Goal: Information Seeking & Learning: Find specific fact

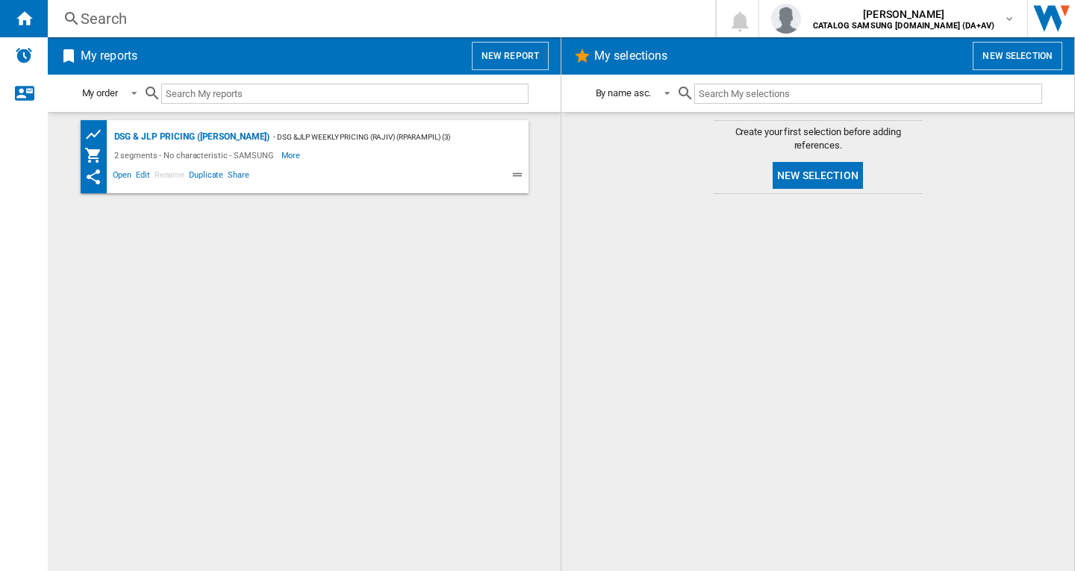
click at [122, 21] on div "Search" at bounding box center [378, 18] width 595 height 21
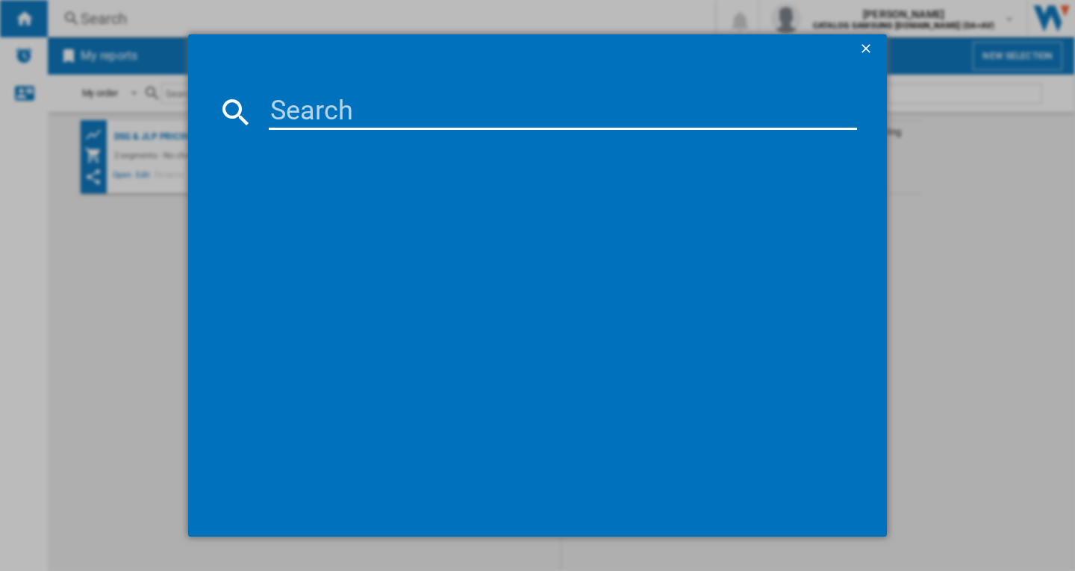
click at [299, 104] on input at bounding box center [563, 112] width 588 height 36
paste input "BRB80F26ADS0EU"
type input "BRB80F26ADS0EU"
click at [202, 237] on md-dialog-content "BRB80F26ADS0EU" at bounding box center [537, 300] width 698 height 472
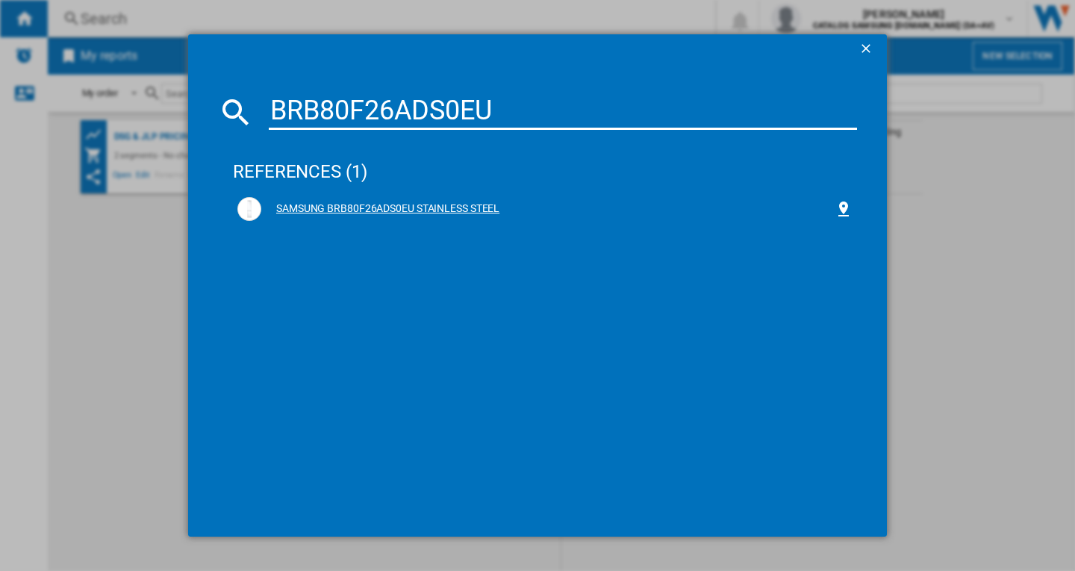
click at [353, 211] on div "SAMSUNG BRB80F26ADS0EU STAINLESS STEEL" at bounding box center [547, 208] width 573 height 15
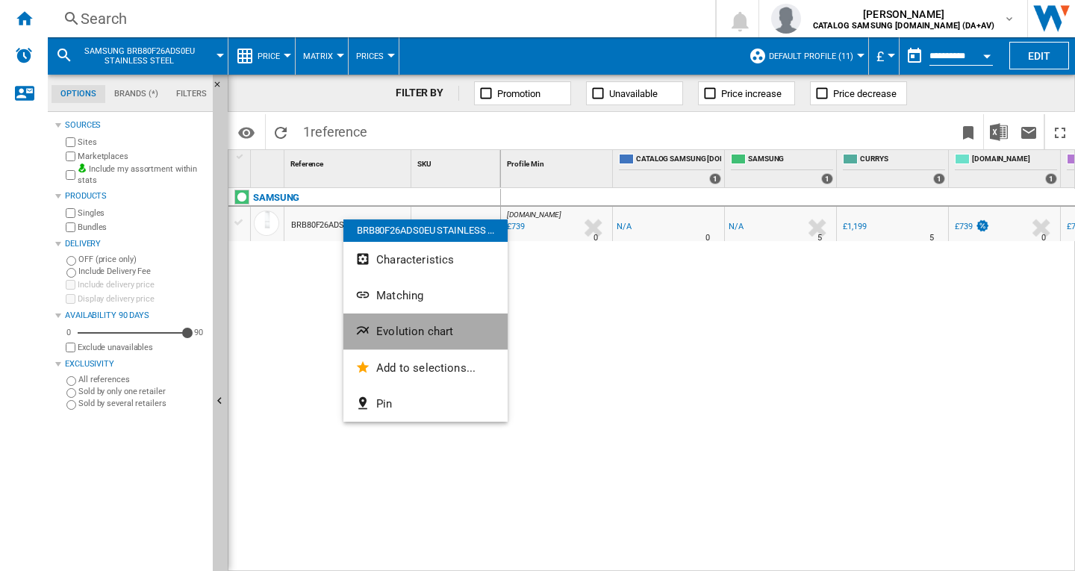
click at [388, 334] on span "Evolution chart" at bounding box center [414, 331] width 77 height 13
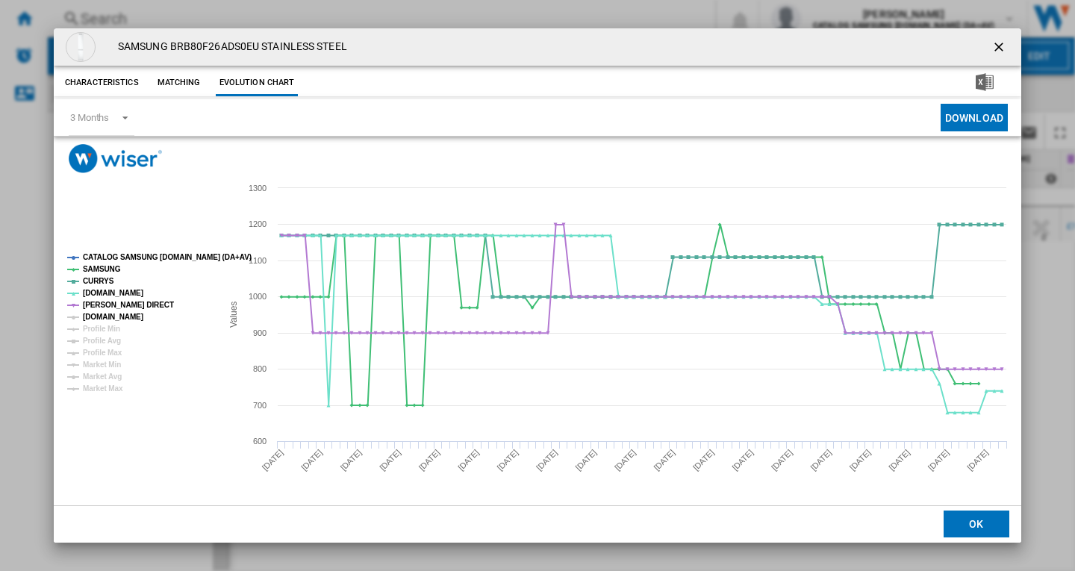
click at [131, 314] on tspan "[DOMAIN_NAME]" at bounding box center [113, 317] width 60 height 8
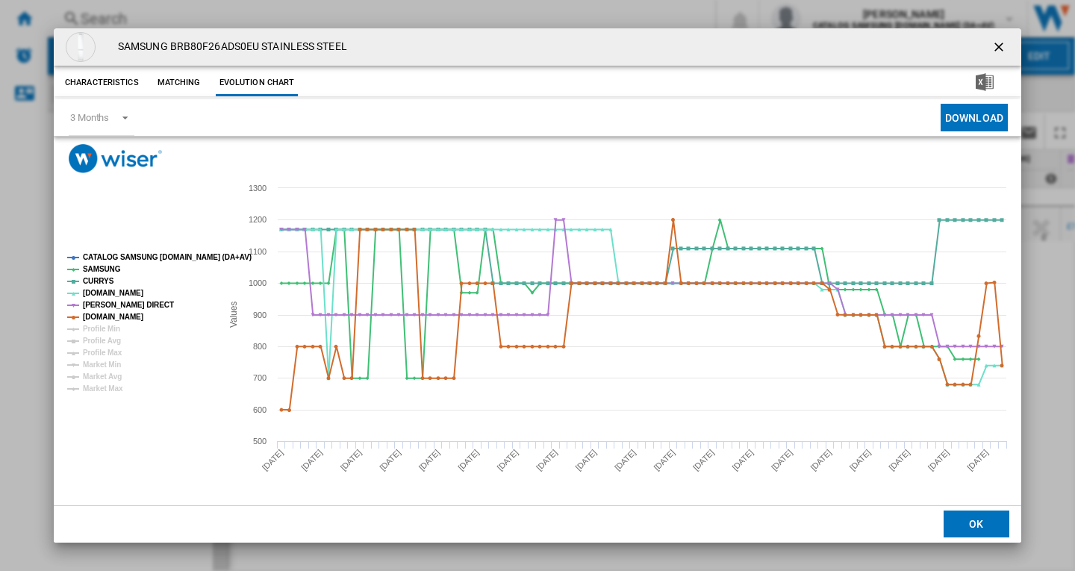
click at [996, 54] on ng-md-icon "getI18NText('BUTTONS.CLOSE_DIALOG')" at bounding box center [1000, 49] width 18 height 18
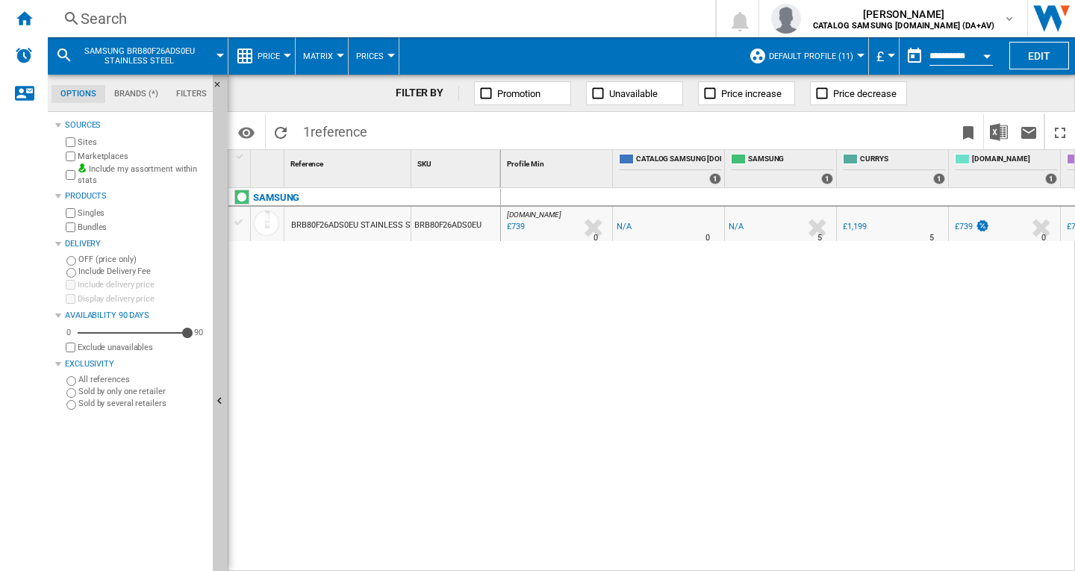
click at [157, 24] on div "Search" at bounding box center [378, 18] width 595 height 21
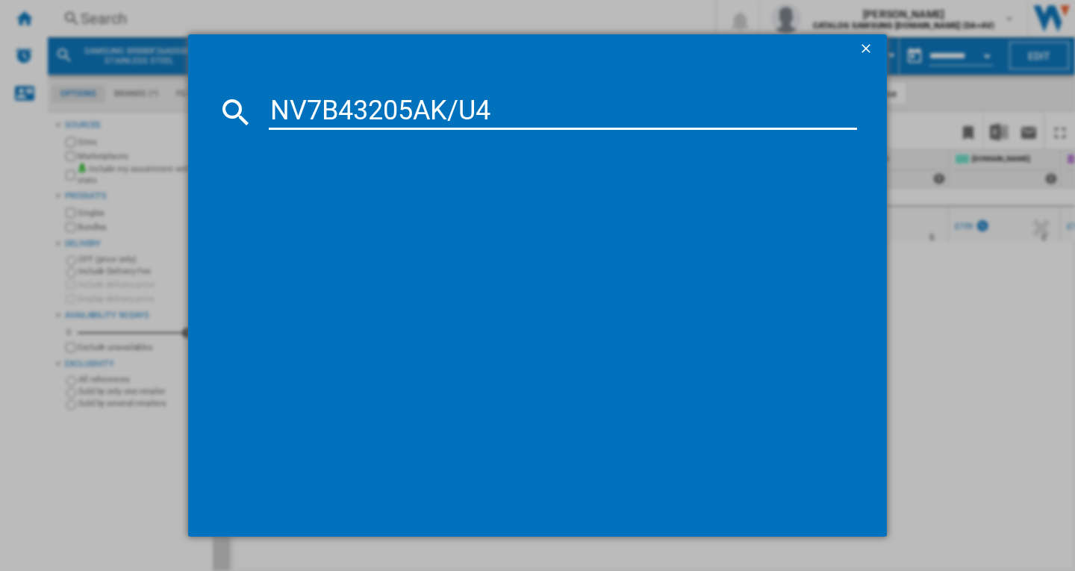
type input "NV7B43205AK/U4"
click at [383, 205] on div "SAMSUNG NV7B43205AK BLACK" at bounding box center [547, 208] width 573 height 15
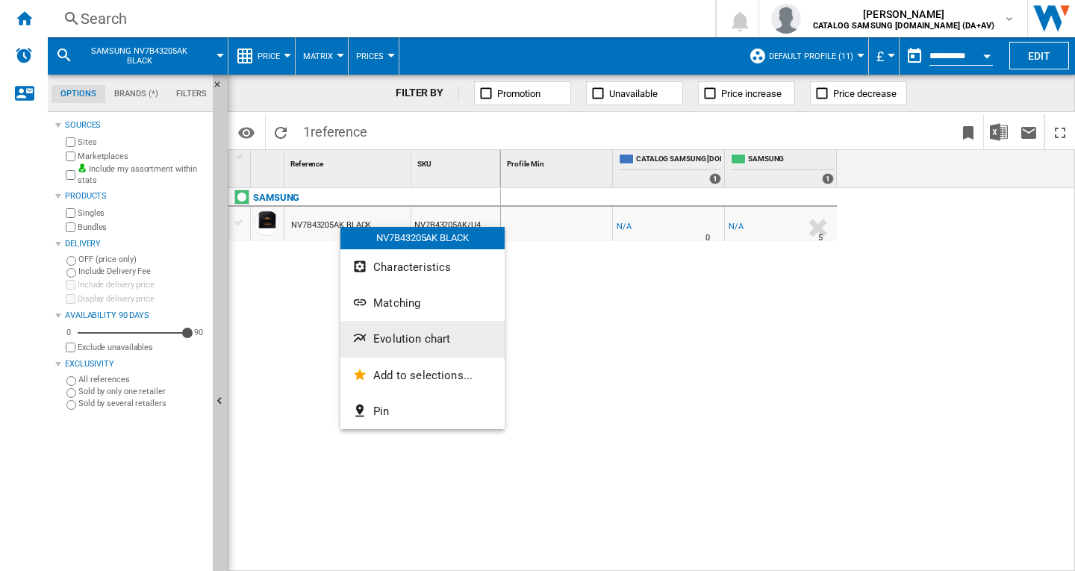
click at [404, 330] on button "Evolution chart" at bounding box center [422, 339] width 164 height 36
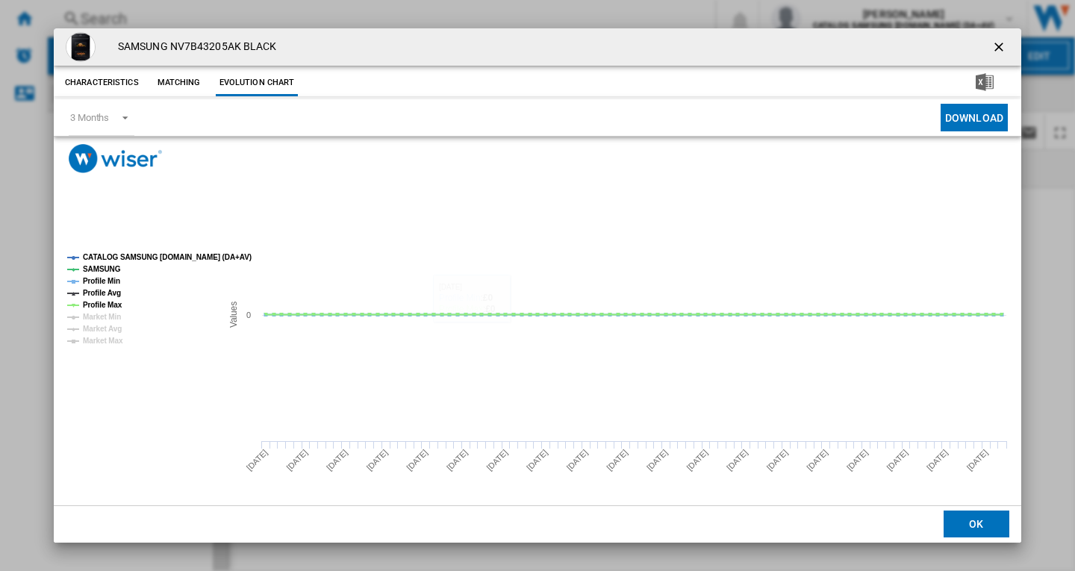
click at [990, 55] on button "Product popup" at bounding box center [1000, 47] width 30 height 30
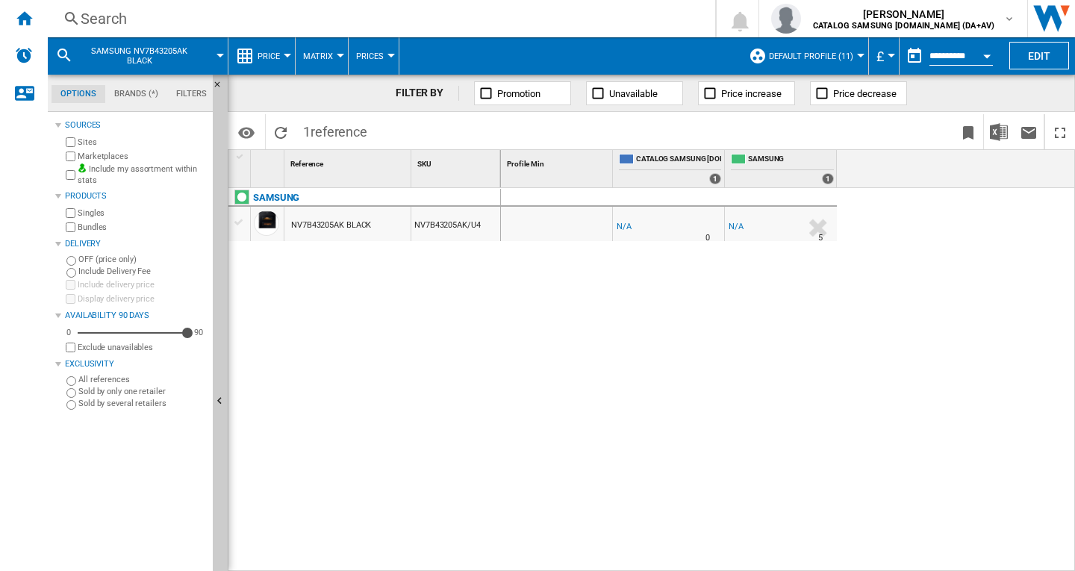
click at [851, 56] on button "Default profile (11)" at bounding box center [815, 55] width 92 height 37
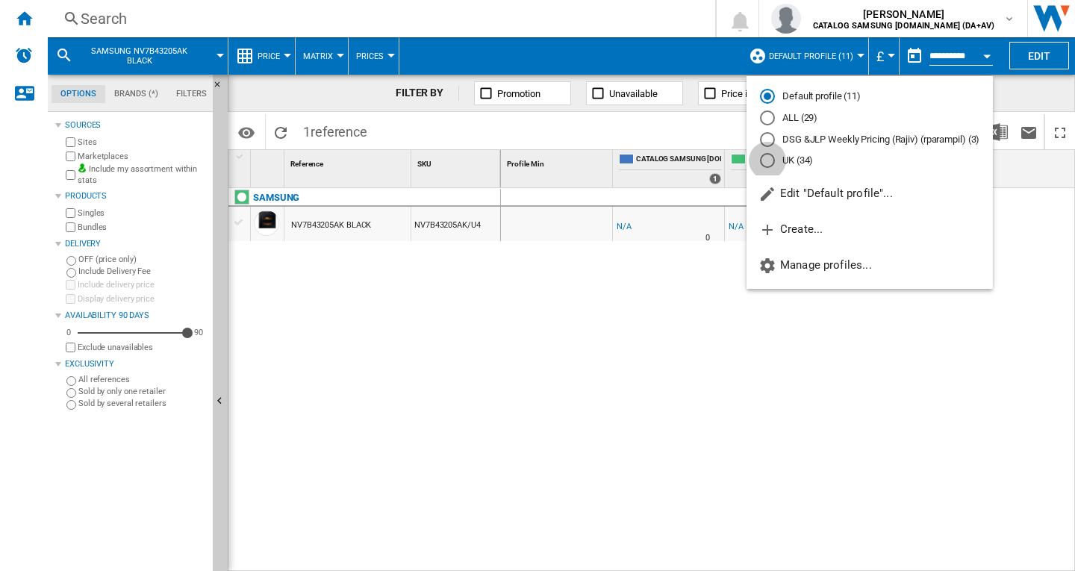
click at [763, 163] on div "UK (34)" at bounding box center [767, 160] width 15 height 15
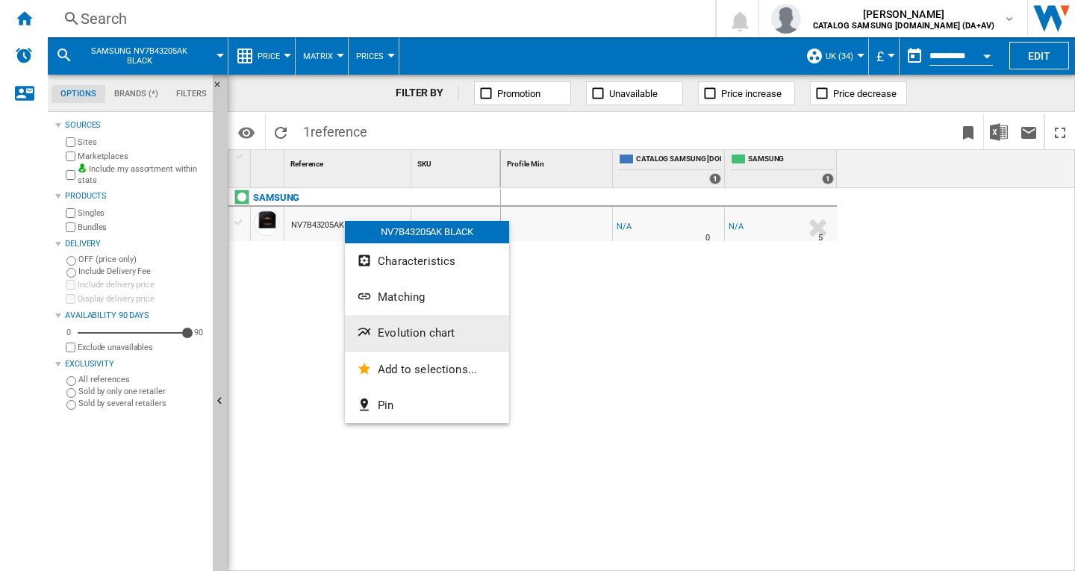
click at [401, 329] on span "Evolution chart" at bounding box center [416, 332] width 77 height 13
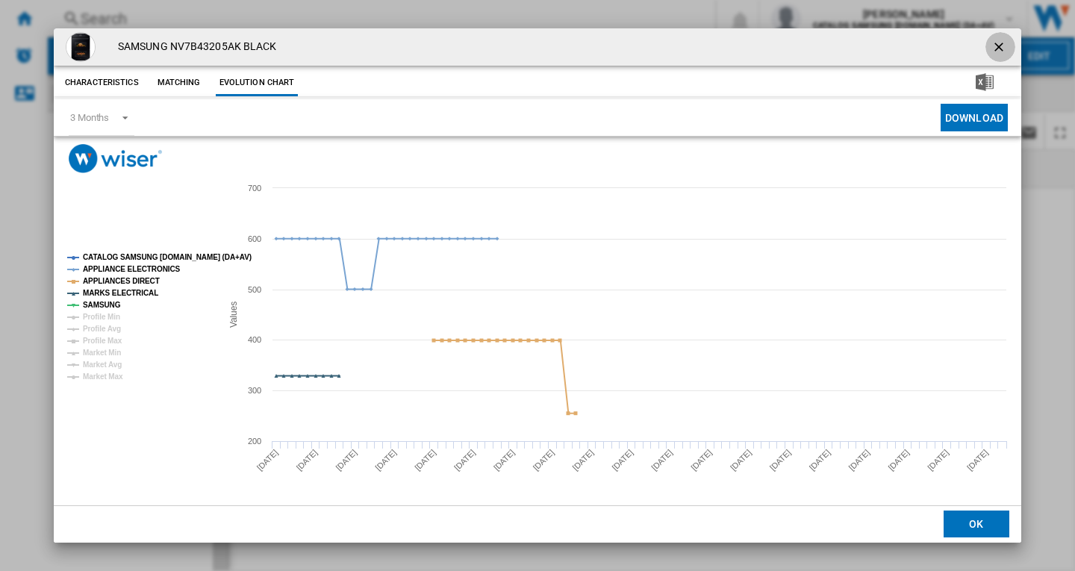
click at [1001, 49] on ng-md-icon "getI18NText('BUTTONS.CLOSE_DIALOG')" at bounding box center [1000, 49] width 18 height 18
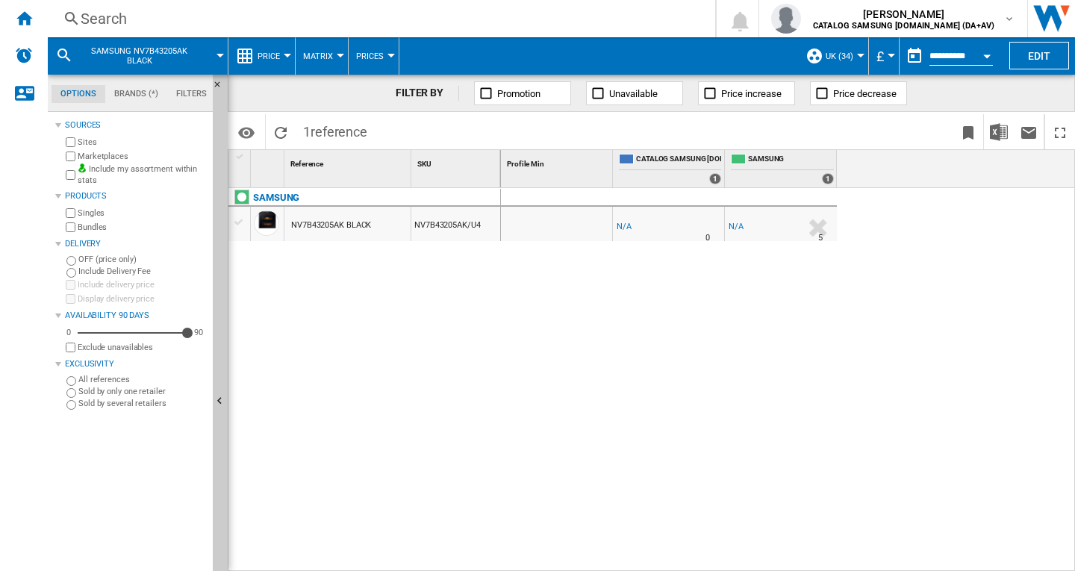
click at [160, 21] on div "Search" at bounding box center [378, 18] width 595 height 21
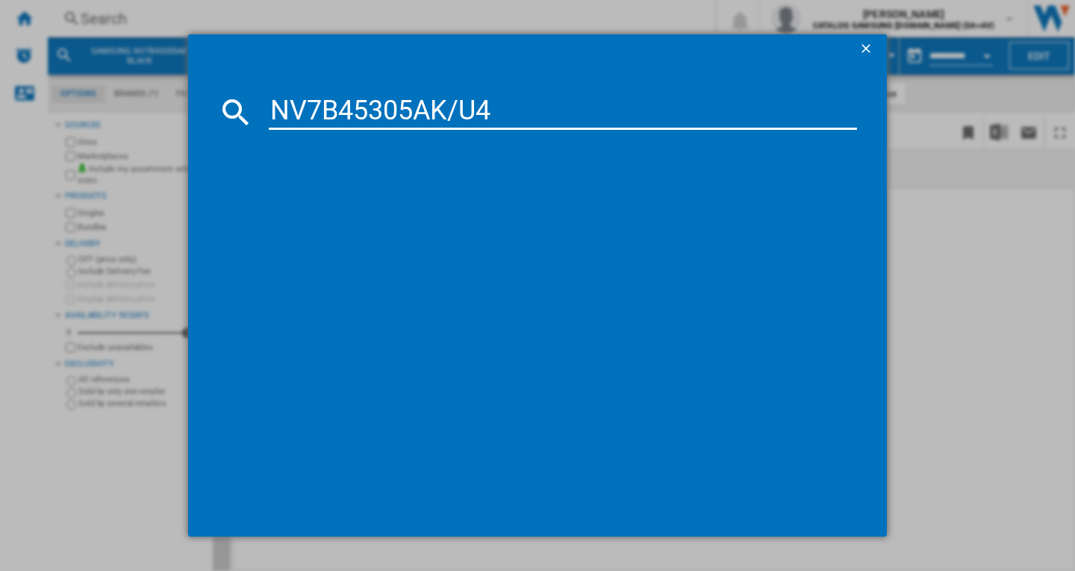
type input "NV7B45305AK/U4"
click at [333, 207] on div "SAMSUNG NV7B45305AK BLACK" at bounding box center [547, 208] width 573 height 15
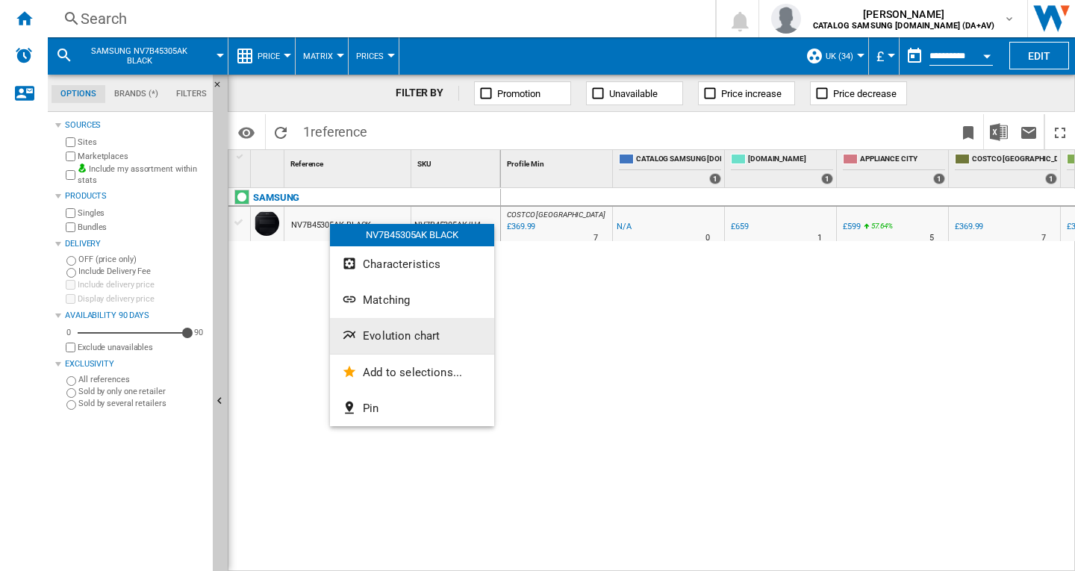
click at [395, 340] on span "Evolution chart" at bounding box center [401, 335] width 77 height 13
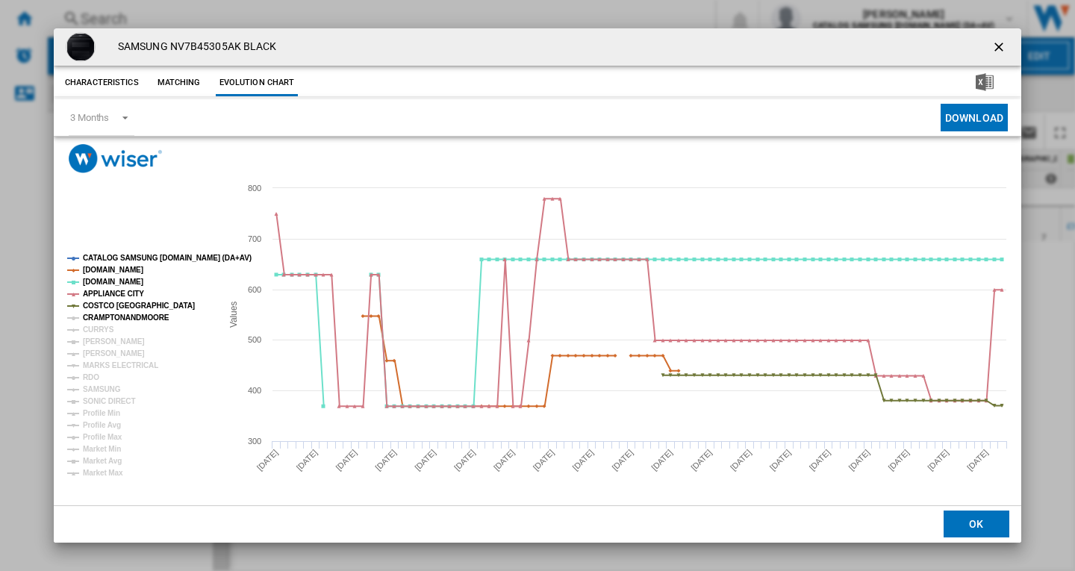
click at [109, 318] on tspan "CRAMPTONANDMOORE" at bounding box center [126, 317] width 87 height 8
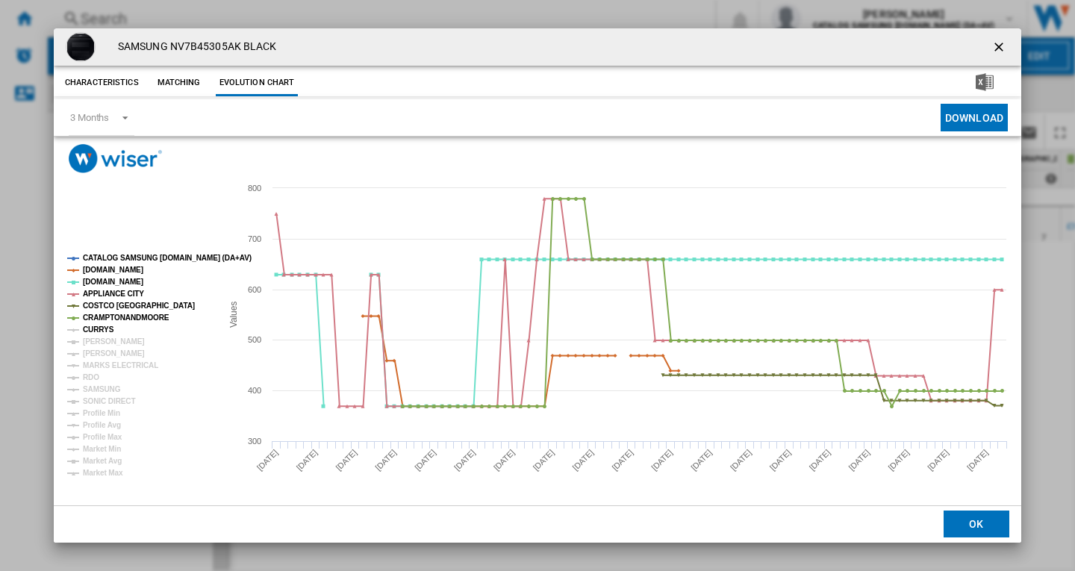
click at [103, 325] on tspan "CURRYS" at bounding box center [98, 329] width 31 height 8
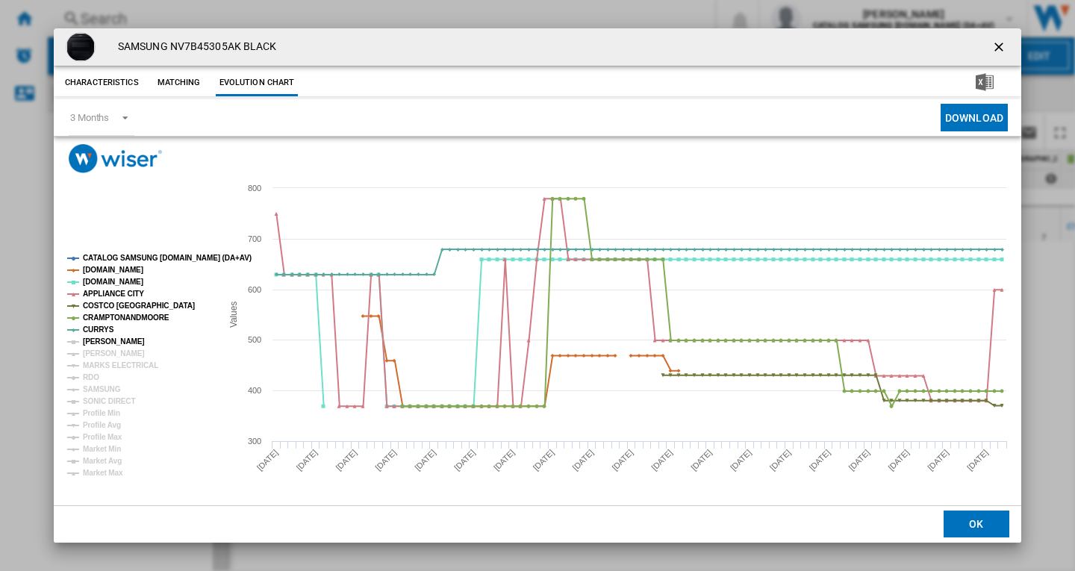
click at [103, 342] on tspan "HARRY GARLICK" at bounding box center [114, 341] width 62 height 8
click at [102, 352] on tspan "JOHN LEWIS" at bounding box center [114, 353] width 62 height 8
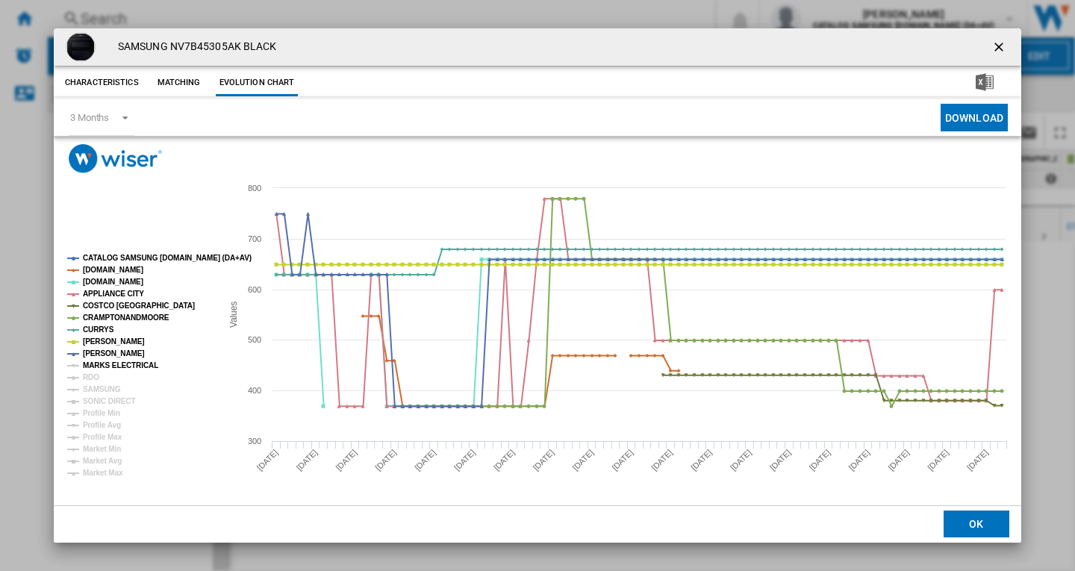
click at [102, 362] on tspan "MARKS ELECTRICAL" at bounding box center [120, 365] width 75 height 8
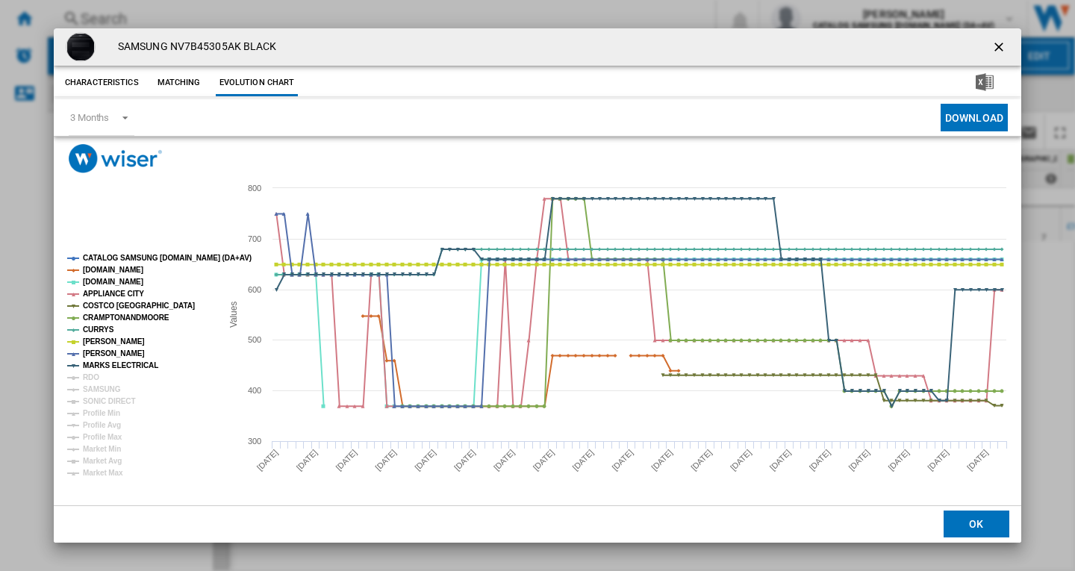
click at [97, 375] on tspan "RDO" at bounding box center [91, 377] width 16 height 8
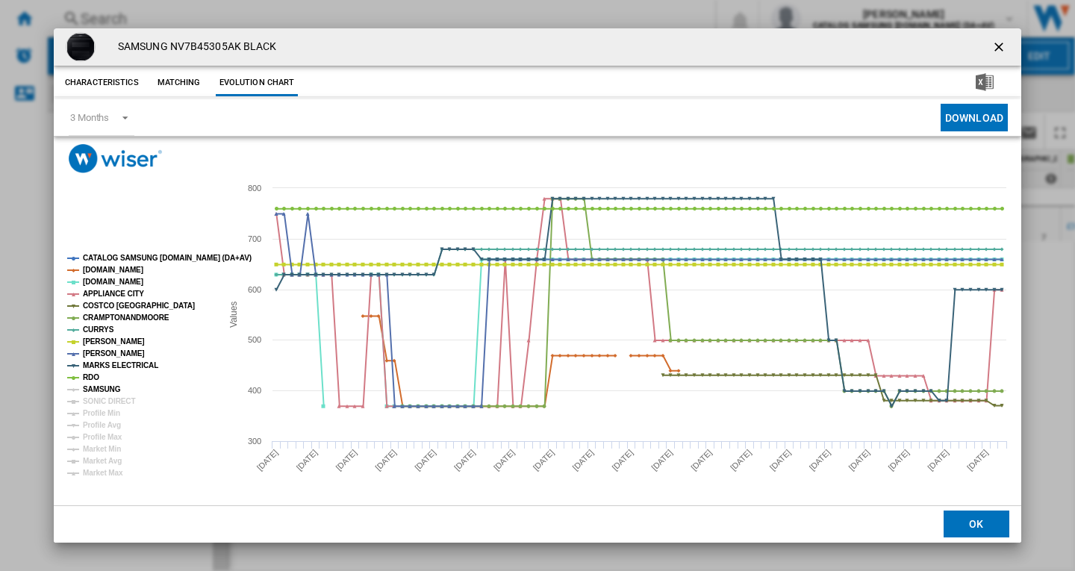
click at [96, 385] on tspan "SAMSUNG" at bounding box center [102, 389] width 38 height 8
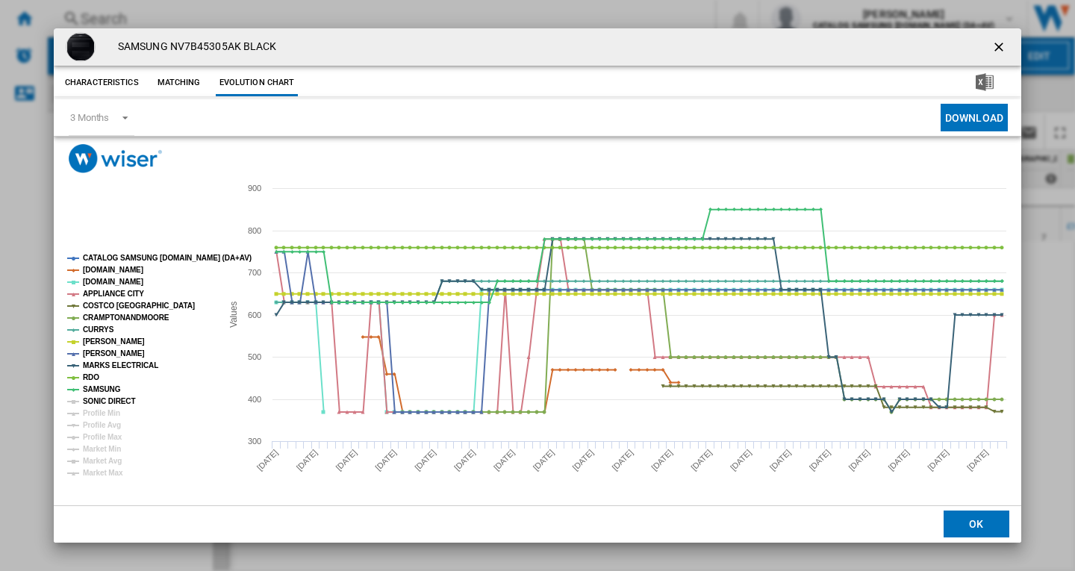
click at [98, 400] on tspan "SONIC DIRECT" at bounding box center [109, 401] width 52 height 8
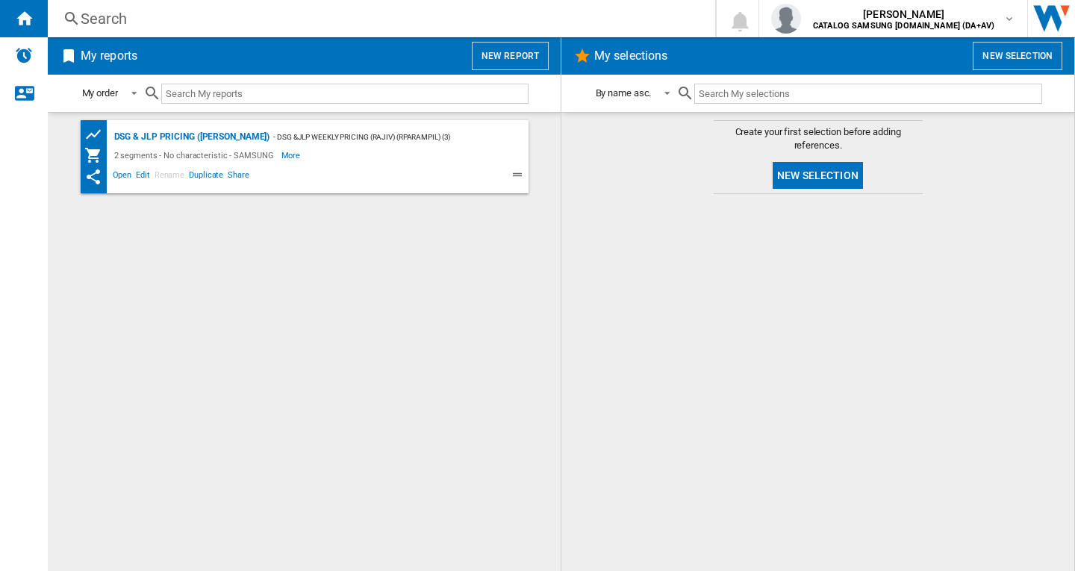
click at [193, 9] on div "Search" at bounding box center [378, 18] width 595 height 21
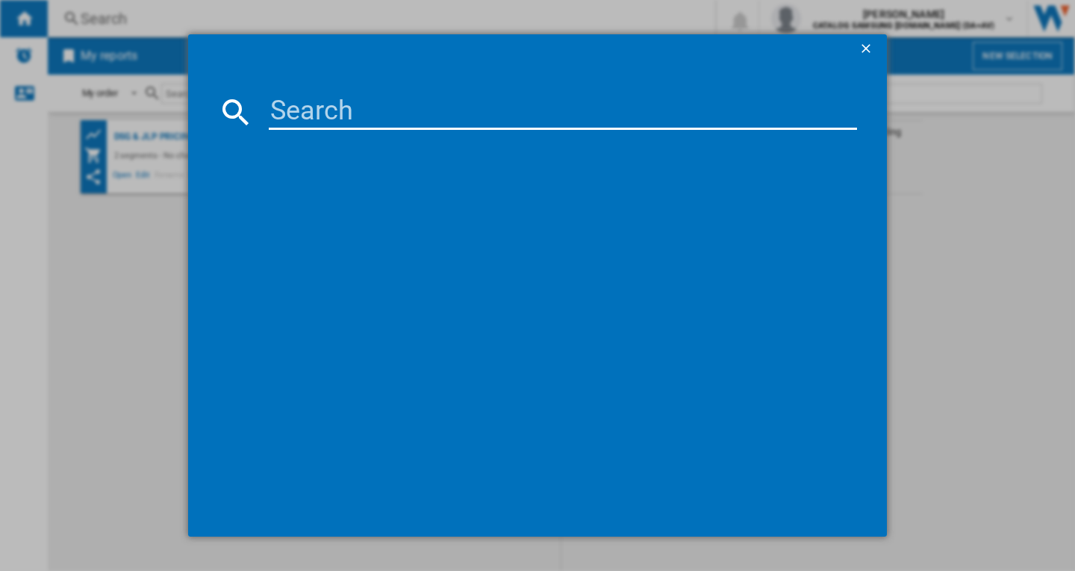
click at [325, 118] on input at bounding box center [563, 112] width 588 height 36
paste input "BRR29600EWW/EU"
type input "BRR29600EWW/EU"
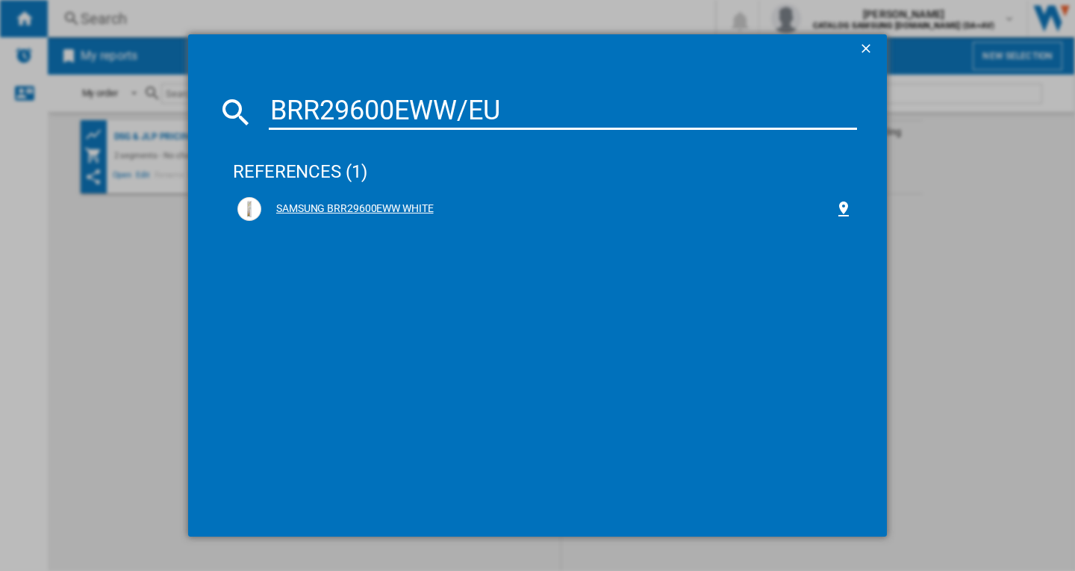
click at [312, 212] on div "SAMSUNG BRR29600EWW WHITE" at bounding box center [547, 208] width 573 height 15
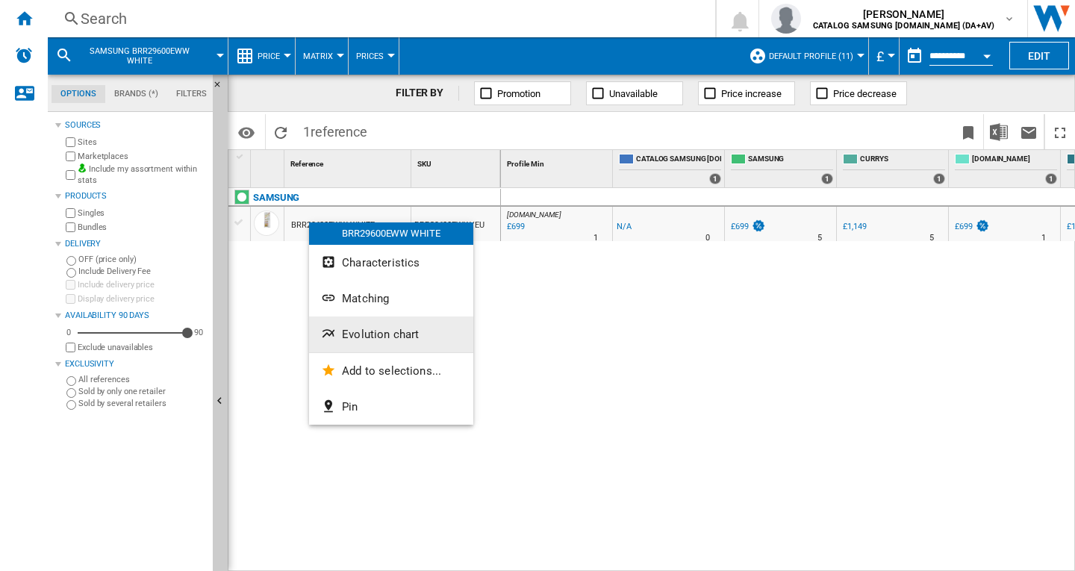
click at [363, 331] on span "Evolution chart" at bounding box center [380, 334] width 77 height 13
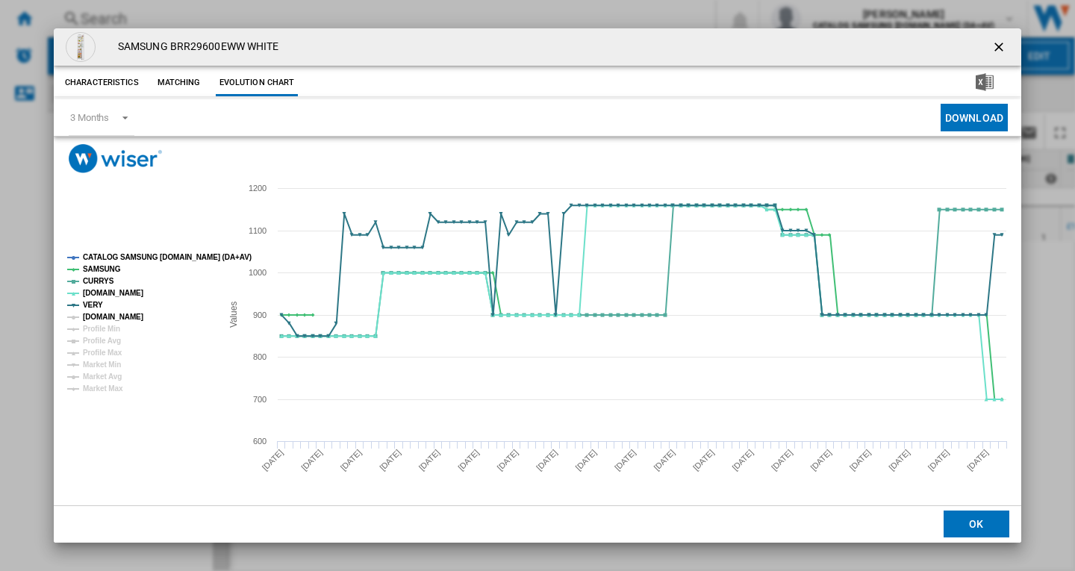
click at [103, 317] on tspan "[DOMAIN_NAME]" at bounding box center [113, 317] width 60 height 8
click at [1000, 46] on ng-md-icon "getI18NText('BUTTONS.CLOSE_DIALOG')" at bounding box center [1000, 49] width 18 height 18
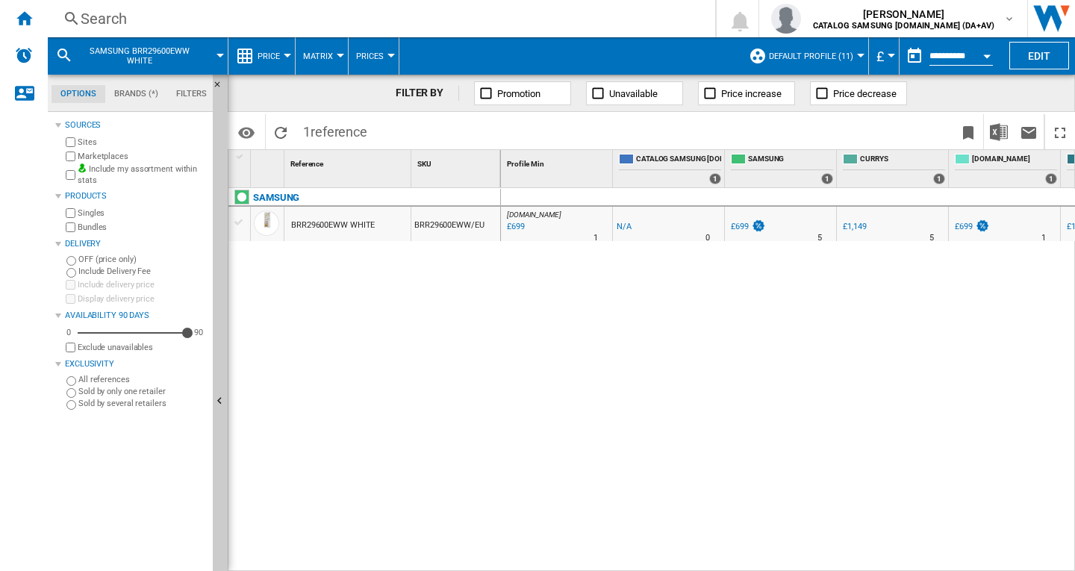
click at [153, 18] on div "Search" at bounding box center [378, 18] width 595 height 21
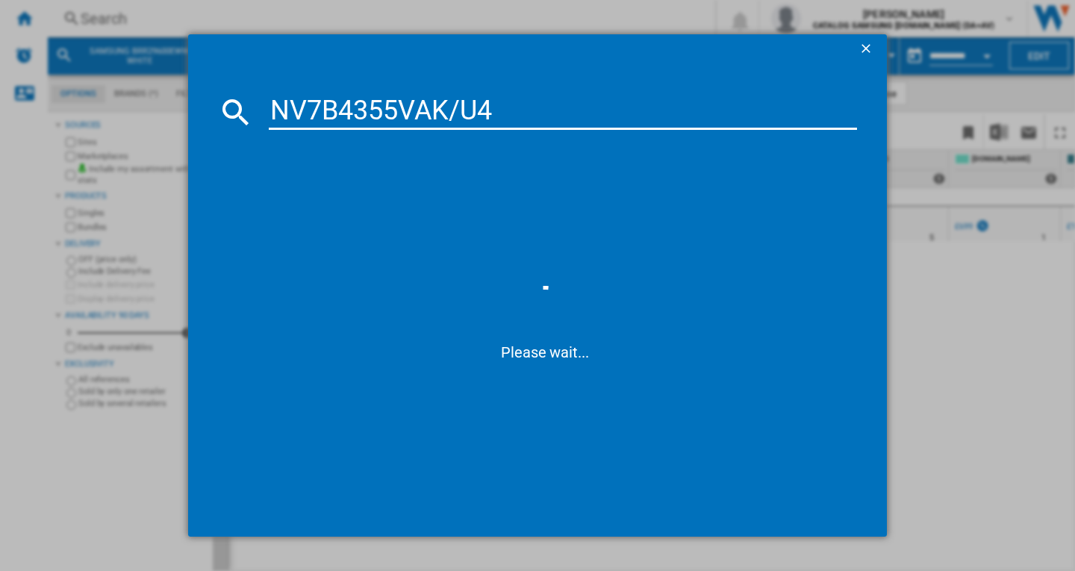
type input "NV7B4355VAK/U4"
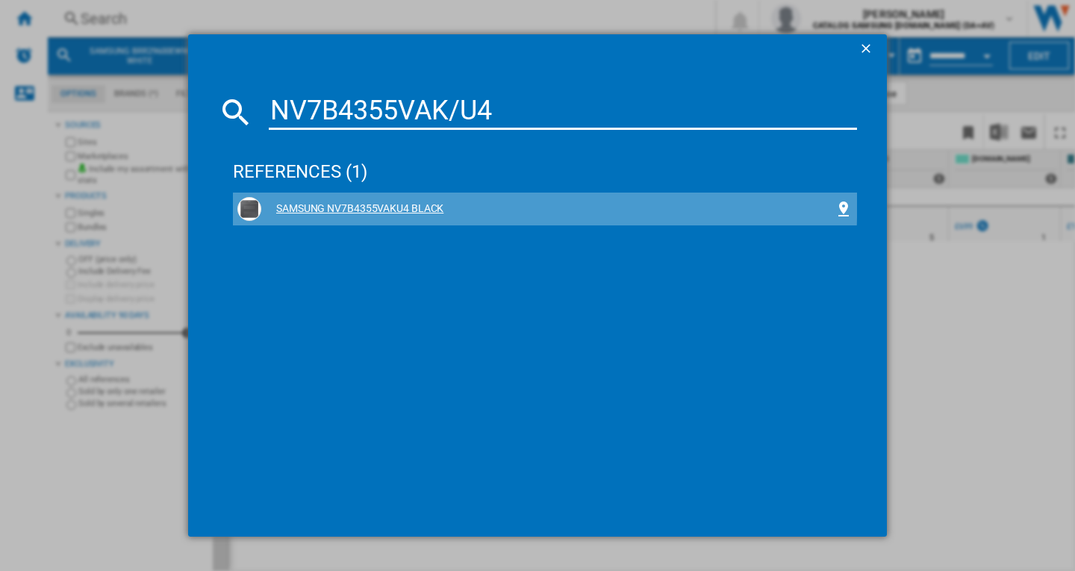
click at [416, 204] on div "SAMSUNG NV7B4355VAKU4 BLACK" at bounding box center [547, 208] width 573 height 15
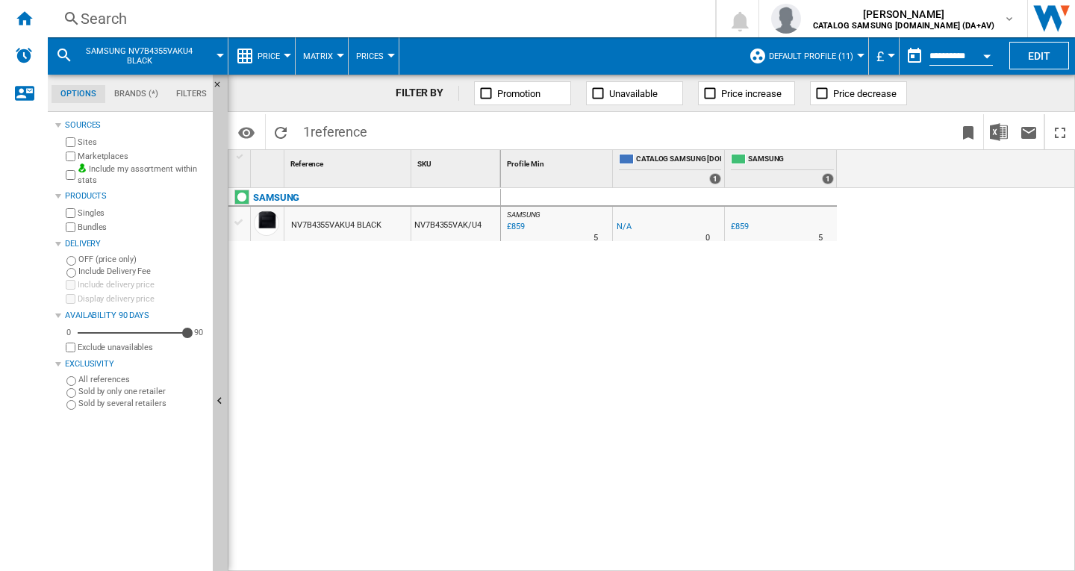
click at [807, 54] on span "Default profile (11)" at bounding box center [811, 56] width 84 height 10
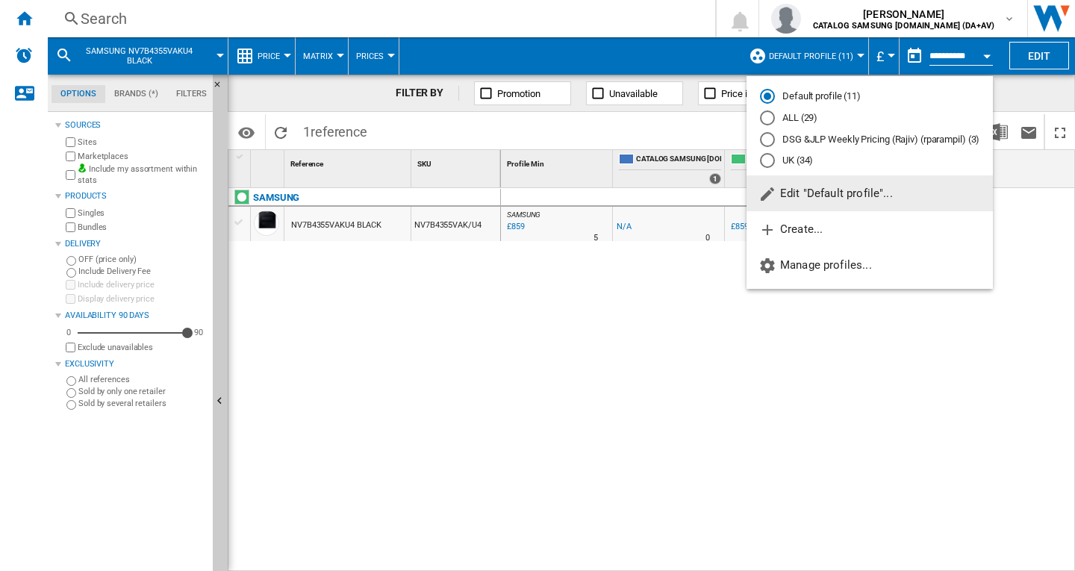
click at [763, 160] on div "UK (34)" at bounding box center [767, 160] width 15 height 15
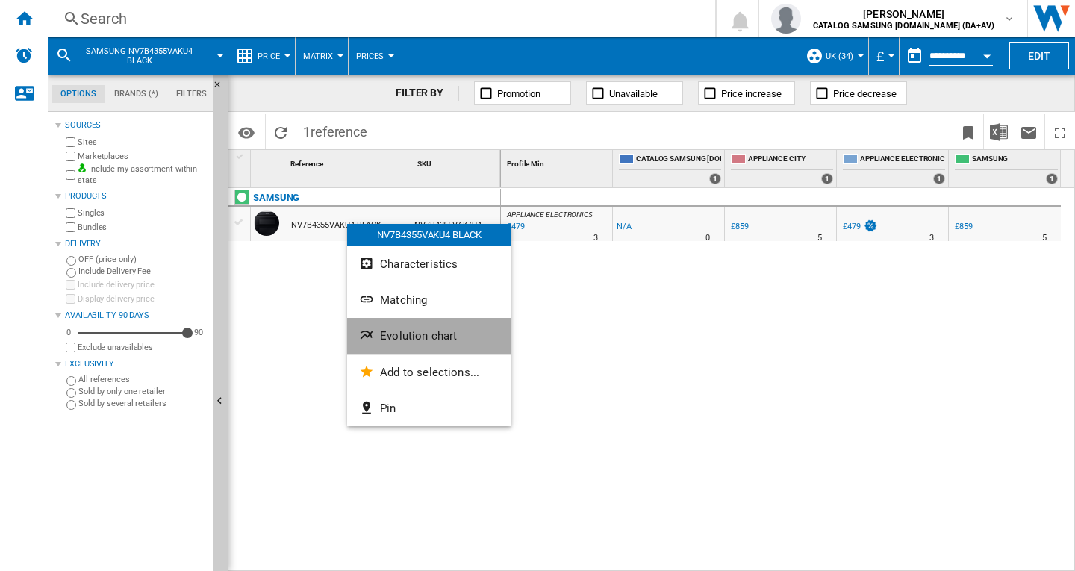
click at [413, 337] on span "Evolution chart" at bounding box center [418, 335] width 77 height 13
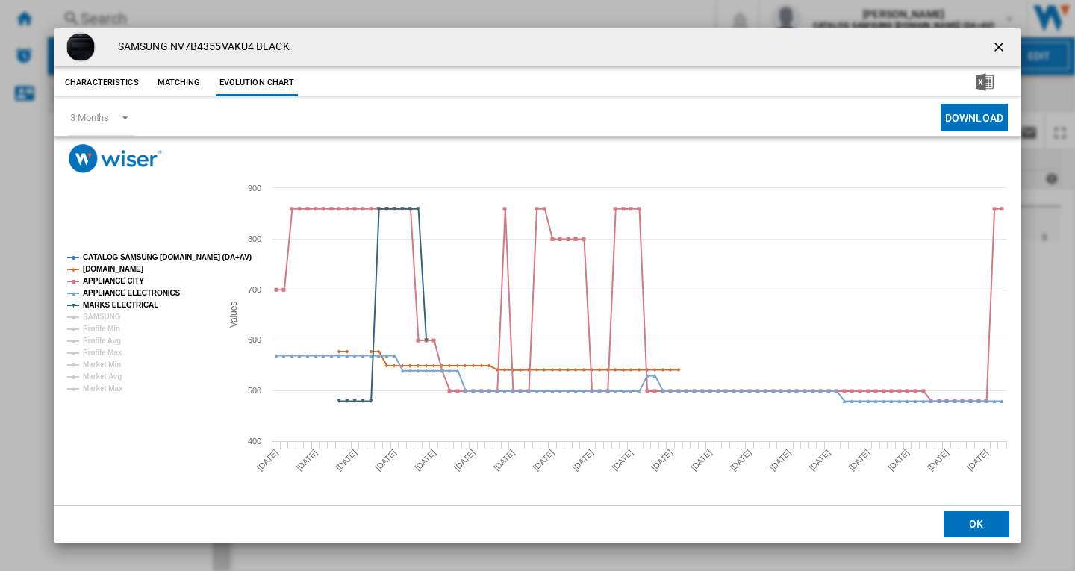
click at [997, 42] on ng-md-icon "getI18NText('BUTTONS.CLOSE_DIALOG')" at bounding box center [1000, 49] width 18 height 18
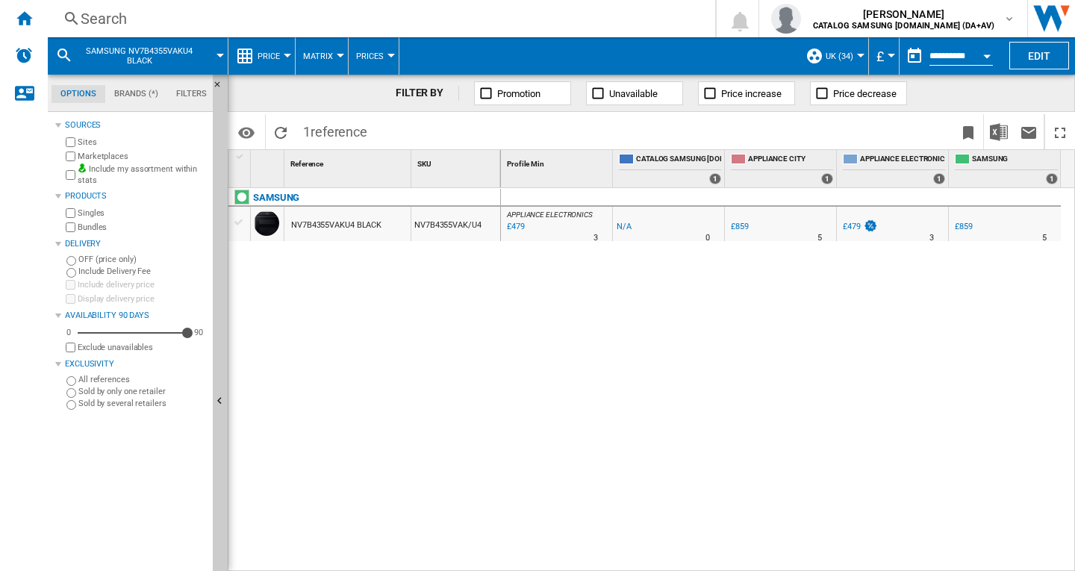
click at [145, 19] on div "Search" at bounding box center [378, 18] width 595 height 21
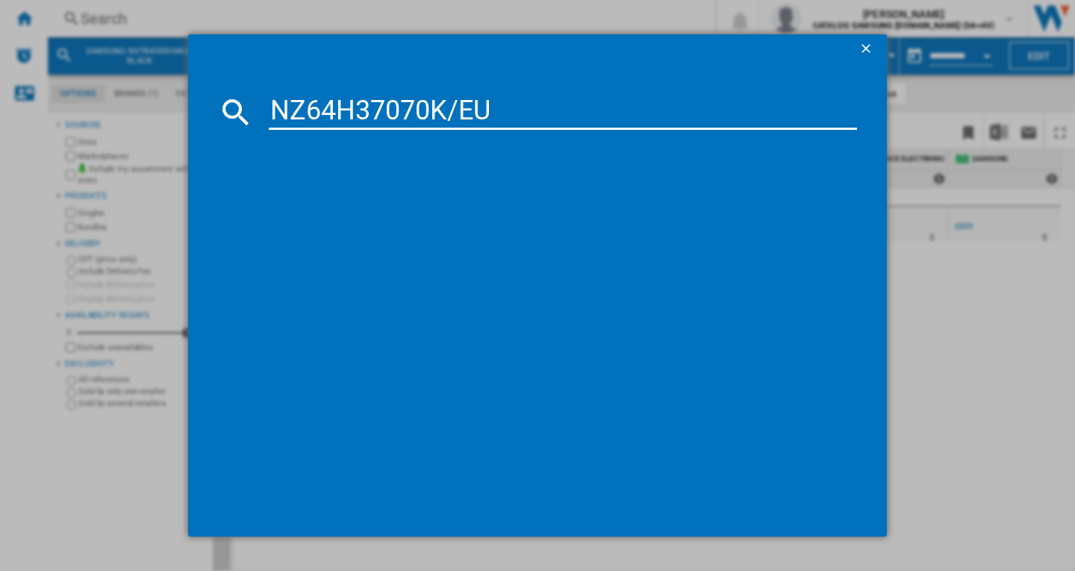
type input "NZ64H37070K/EU"
click at [334, 211] on div "SAMSUNG NZ64H37070KEU BLACK" at bounding box center [547, 208] width 573 height 15
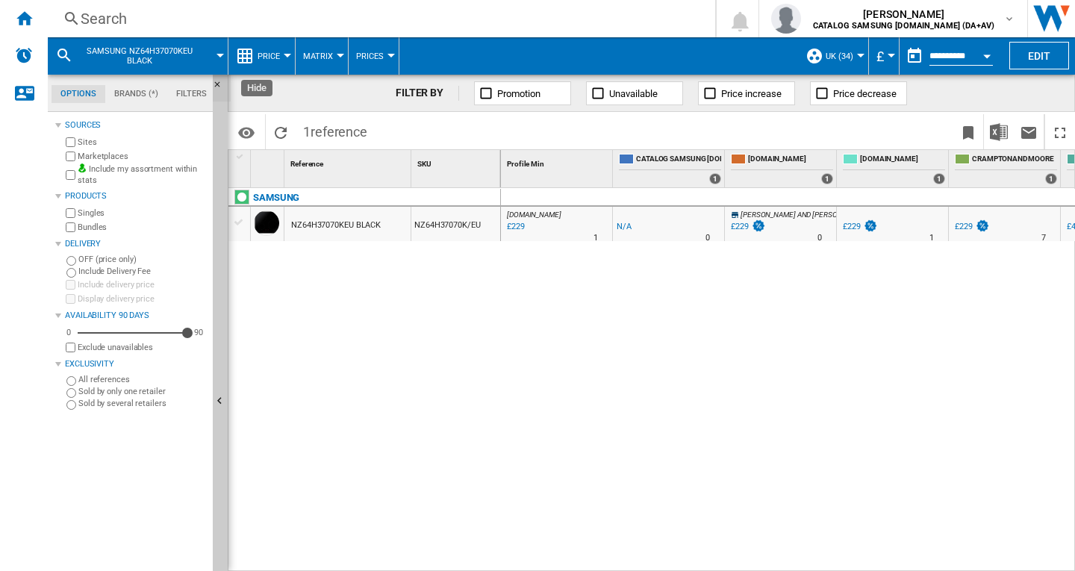
click at [219, 88] on ng-md-icon "Hide" at bounding box center [222, 89] width 18 height 18
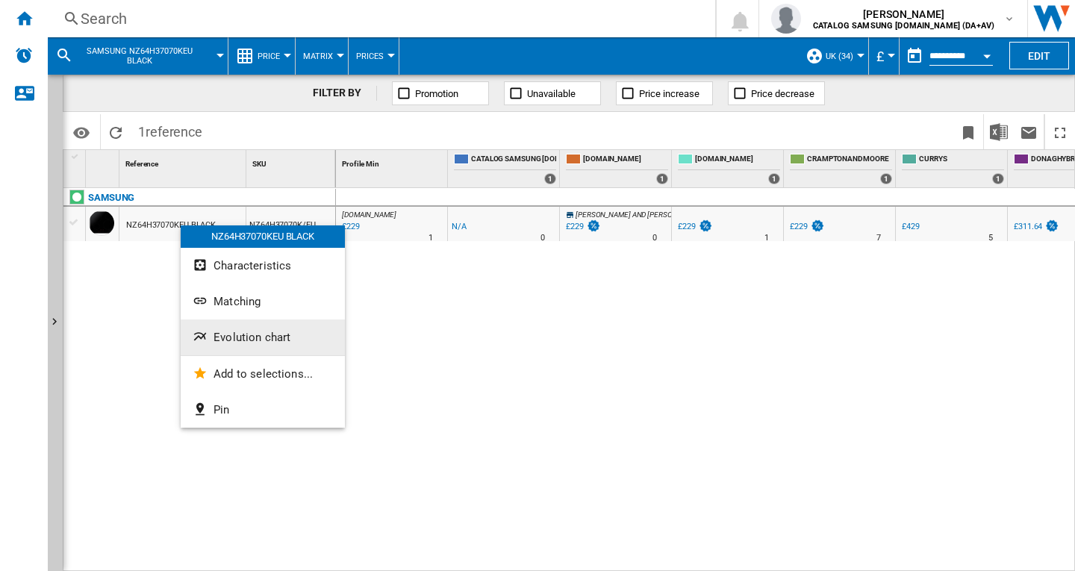
click at [243, 340] on span "Evolution chart" at bounding box center [251, 337] width 77 height 13
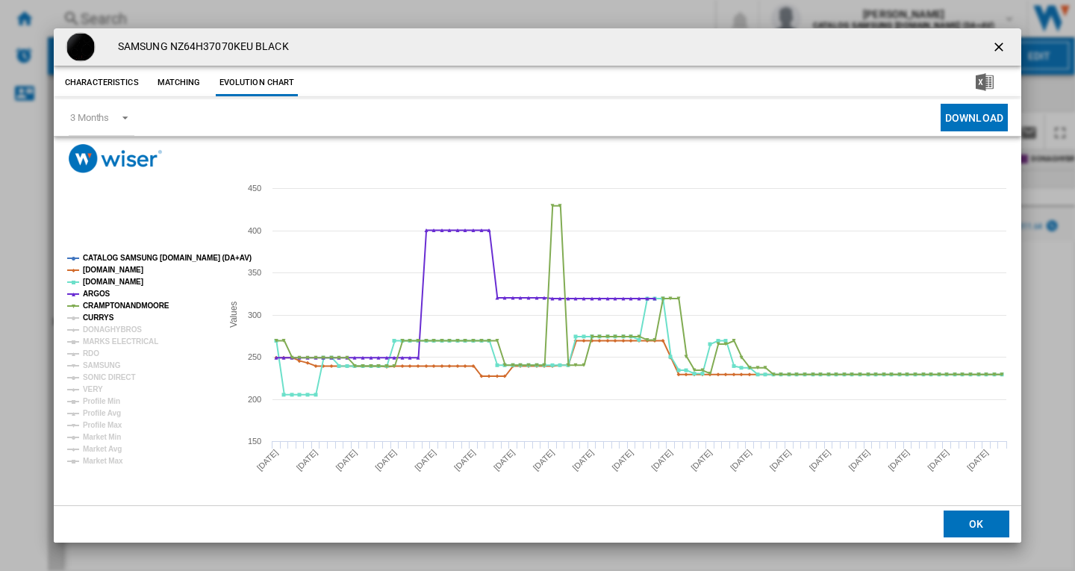
click at [95, 315] on tspan "CURRYS" at bounding box center [98, 317] width 31 height 8
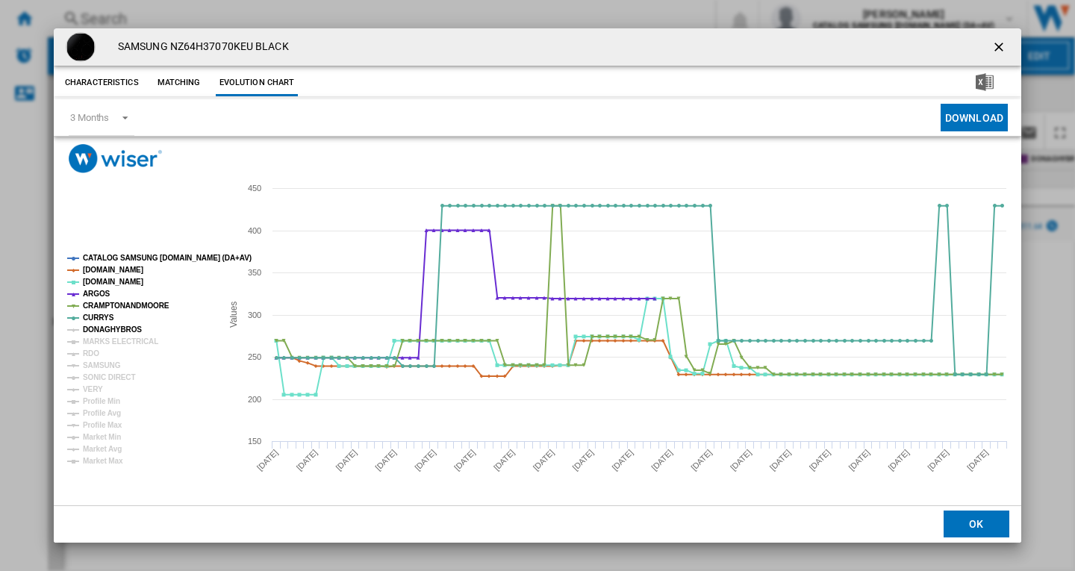
click at [99, 329] on tspan "DONAGHYBROS" at bounding box center [112, 329] width 59 height 8
click at [99, 337] on tspan "MARKS ELECTRICAL" at bounding box center [120, 341] width 75 height 8
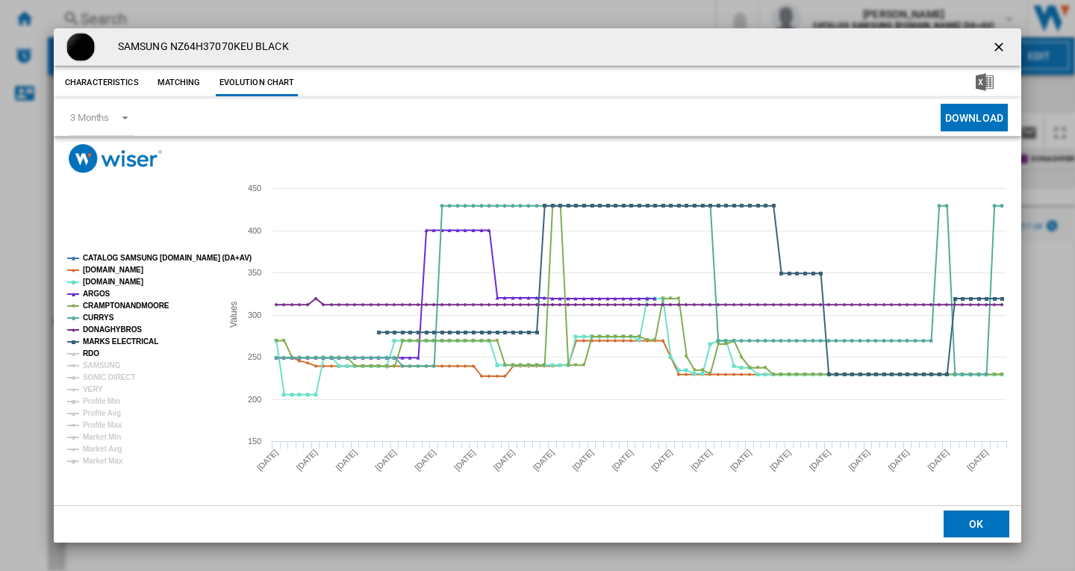
click at [96, 351] on tspan "RDO" at bounding box center [91, 353] width 16 height 8
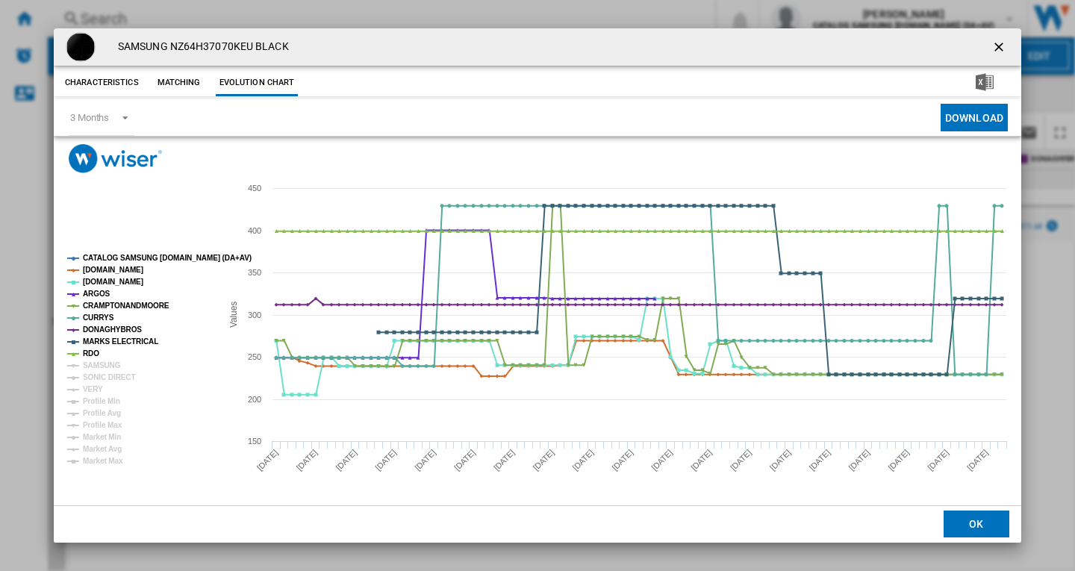
click at [97, 356] on tspan "RDO" at bounding box center [91, 353] width 16 height 8
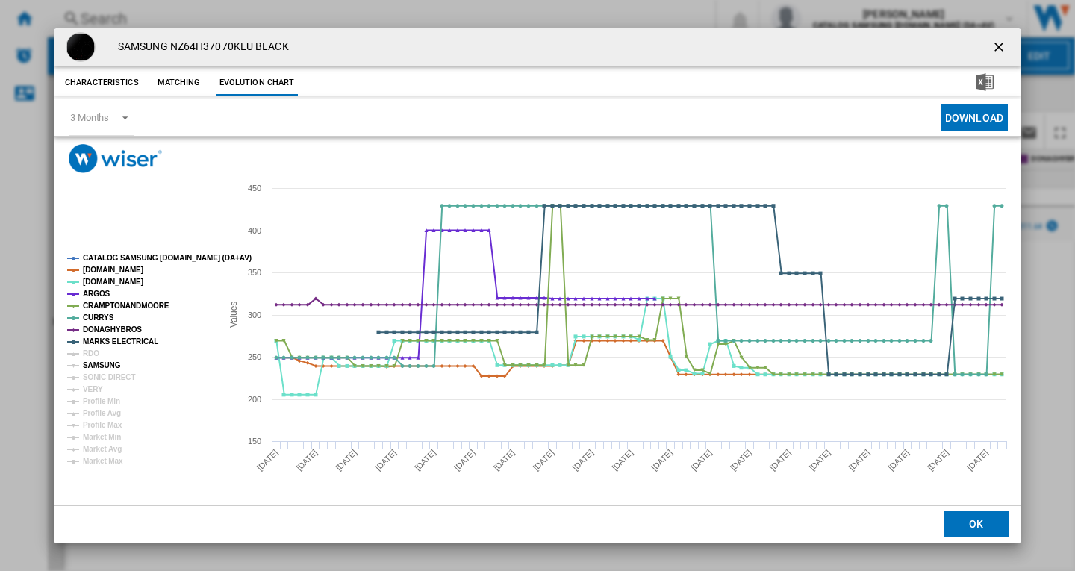
click at [97, 365] on tspan "SAMSUNG" at bounding box center [102, 365] width 38 height 8
click at [95, 390] on tspan "VERY" at bounding box center [93, 389] width 20 height 8
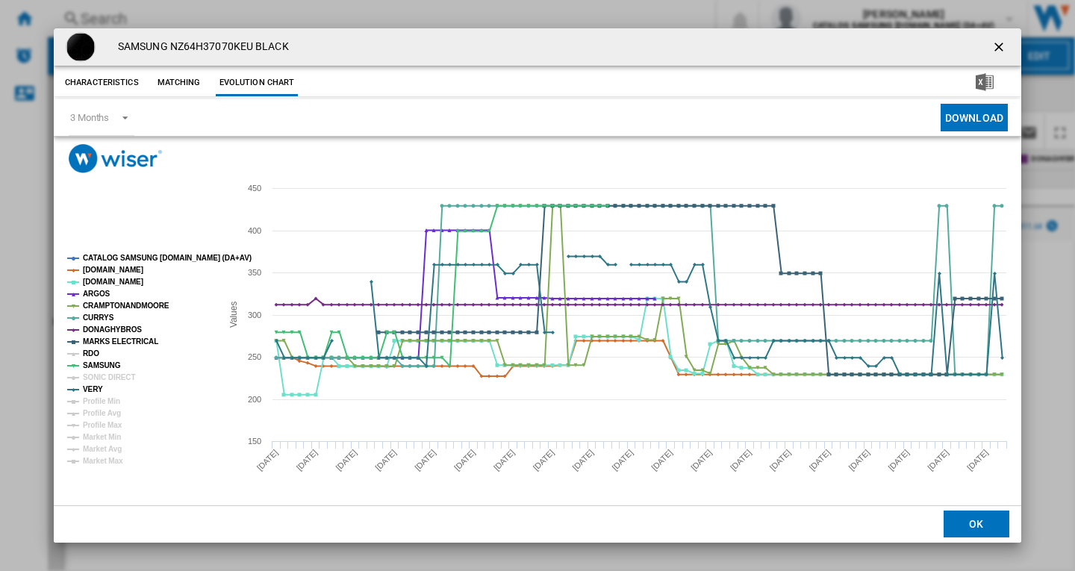
click at [94, 349] on tspan "RDO" at bounding box center [91, 353] width 16 height 8
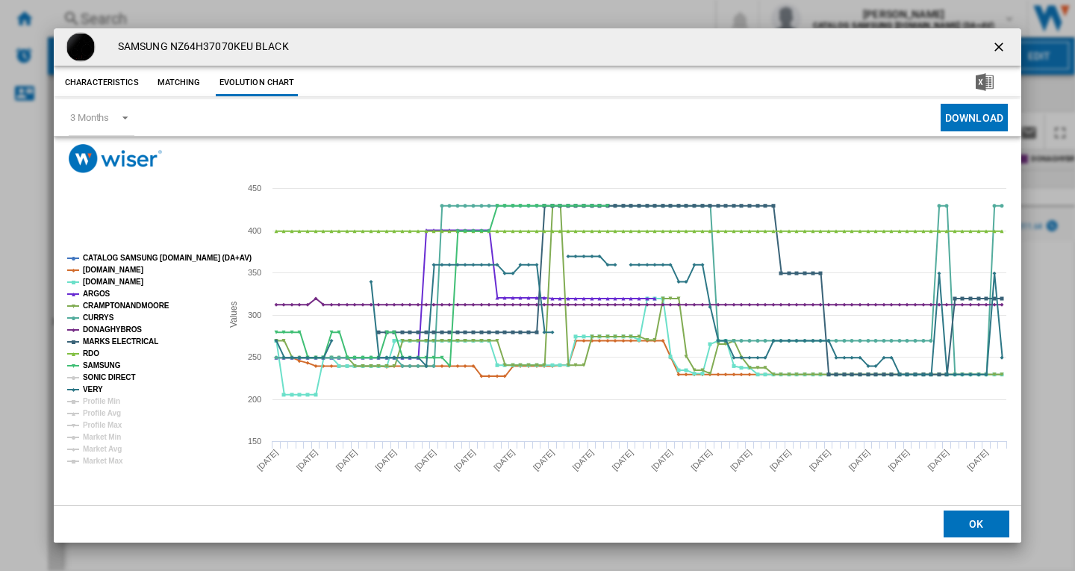
click at [96, 373] on tspan "SONIC DIRECT" at bounding box center [109, 377] width 52 height 8
